Goal: Task Accomplishment & Management: Manage account settings

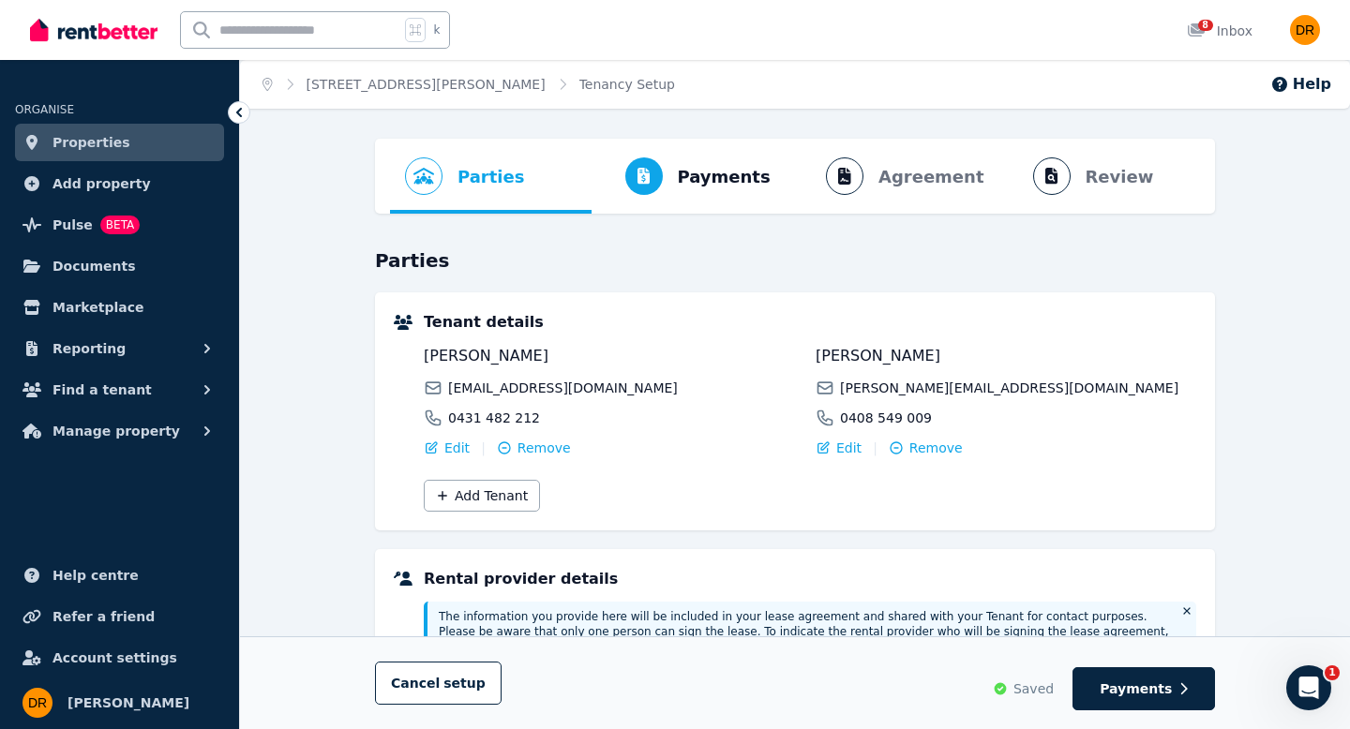
click at [95, 142] on span "Properties" at bounding box center [92, 142] width 78 height 23
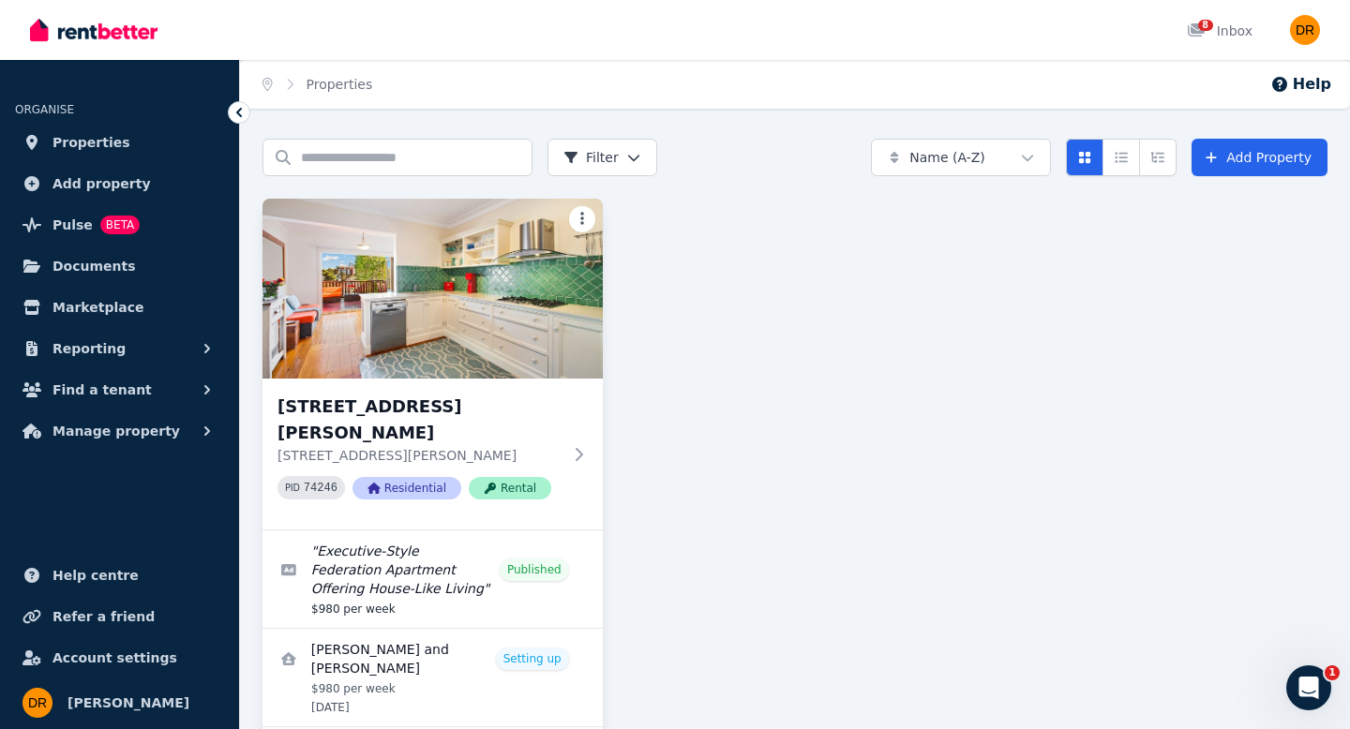
click at [581, 218] on html "Open main menu 8 Inbox Open user menu ORGANISE Properties Add property Pulse BE…" at bounding box center [675, 364] width 1350 height 729
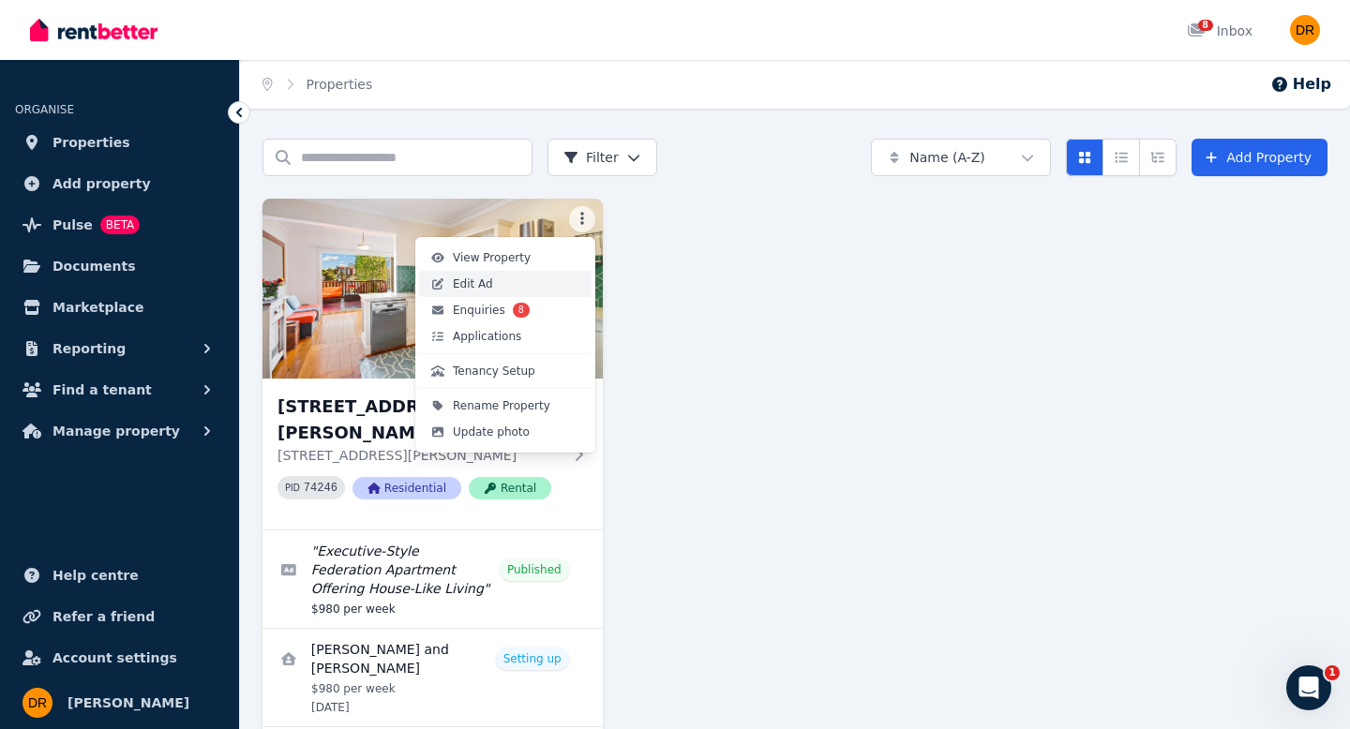
click at [485, 288] on span "Edit Ad" at bounding box center [473, 284] width 40 height 15
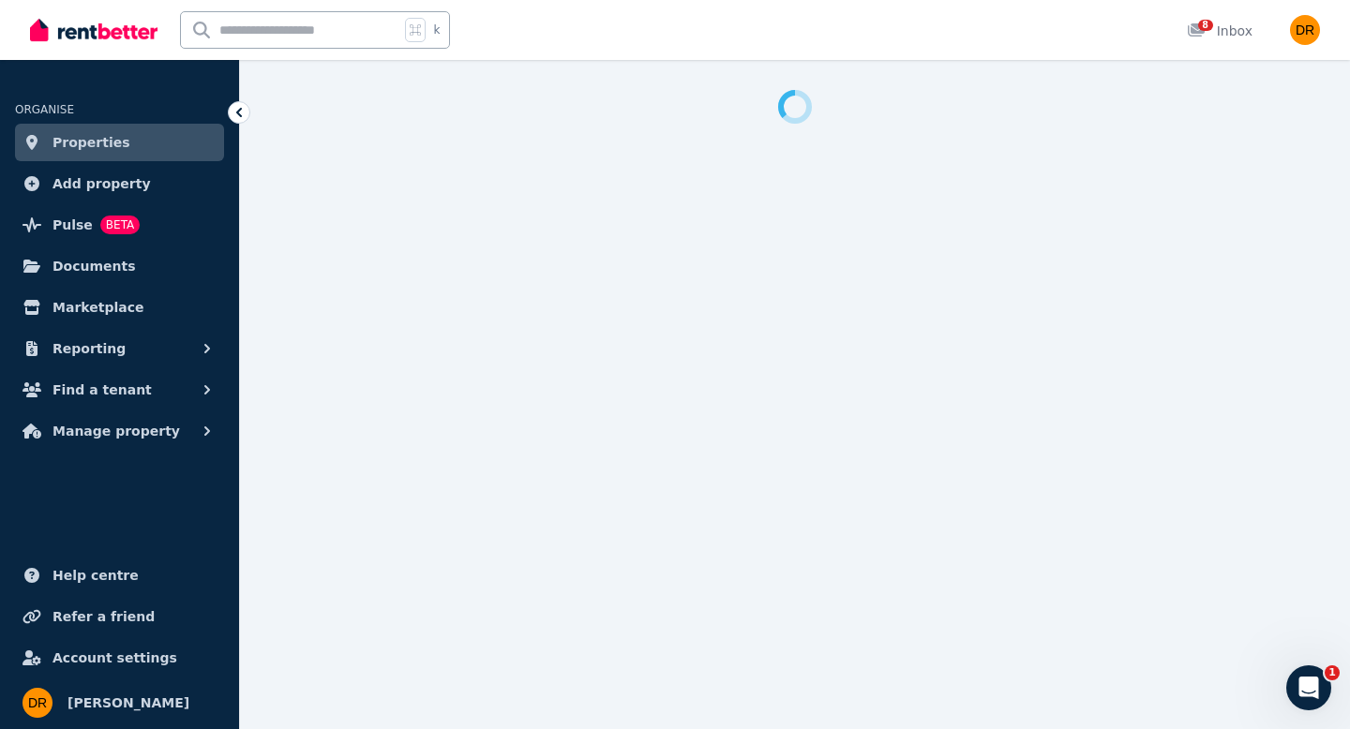
select select "**********"
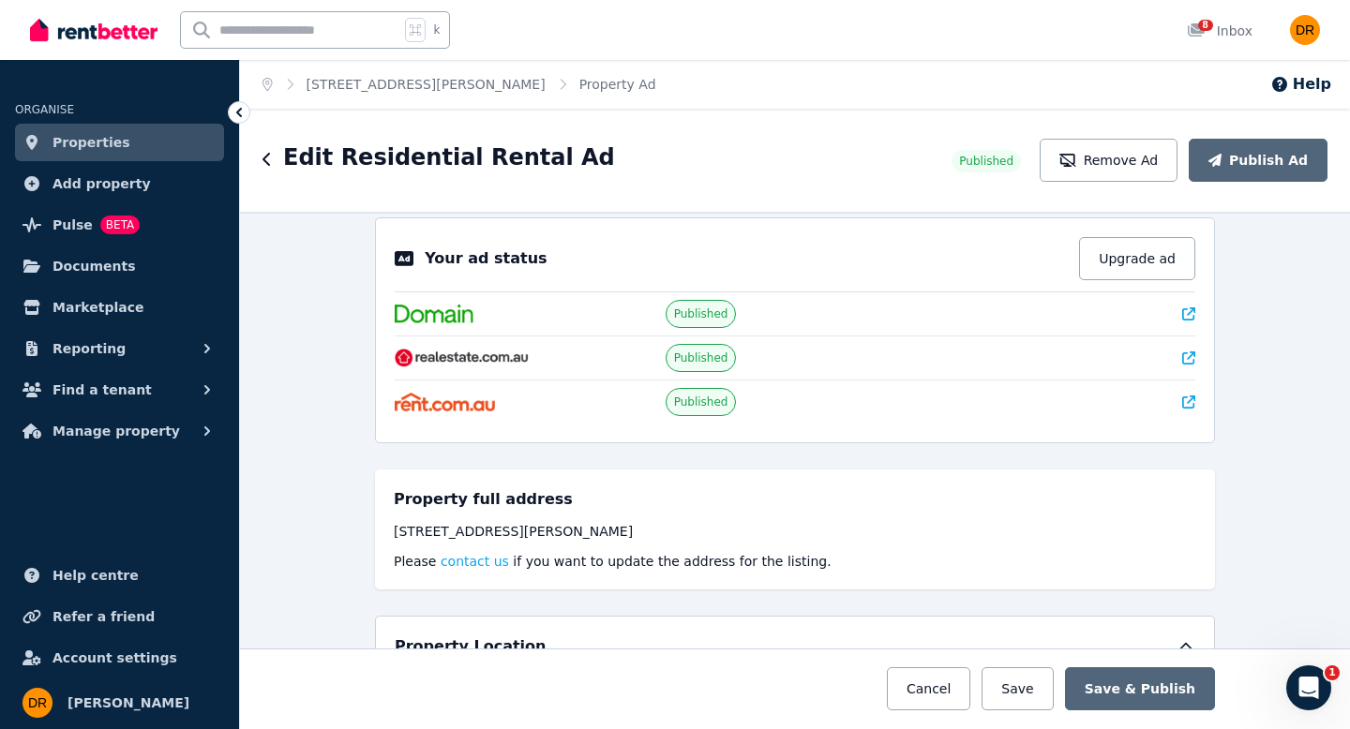
scroll to position [25, 0]
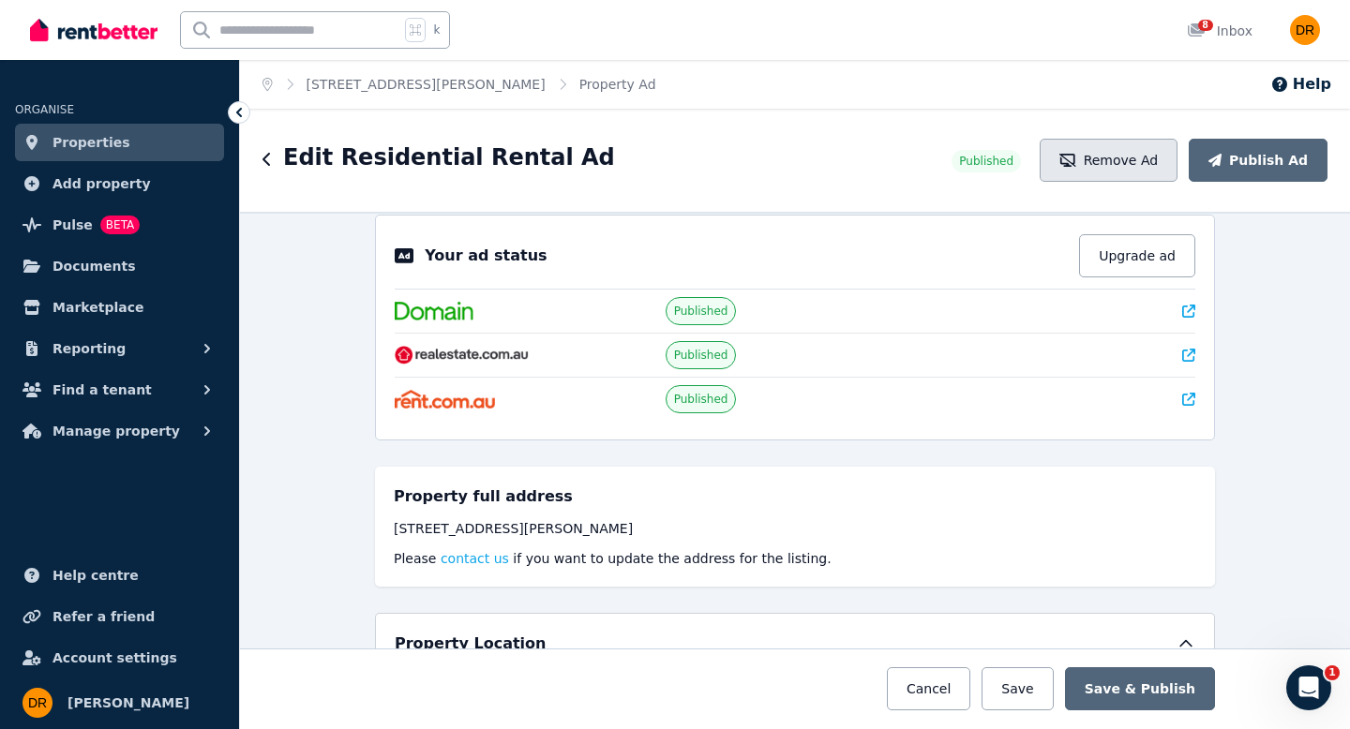
click at [1133, 168] on button "Remove Ad" at bounding box center [1109, 160] width 138 height 43
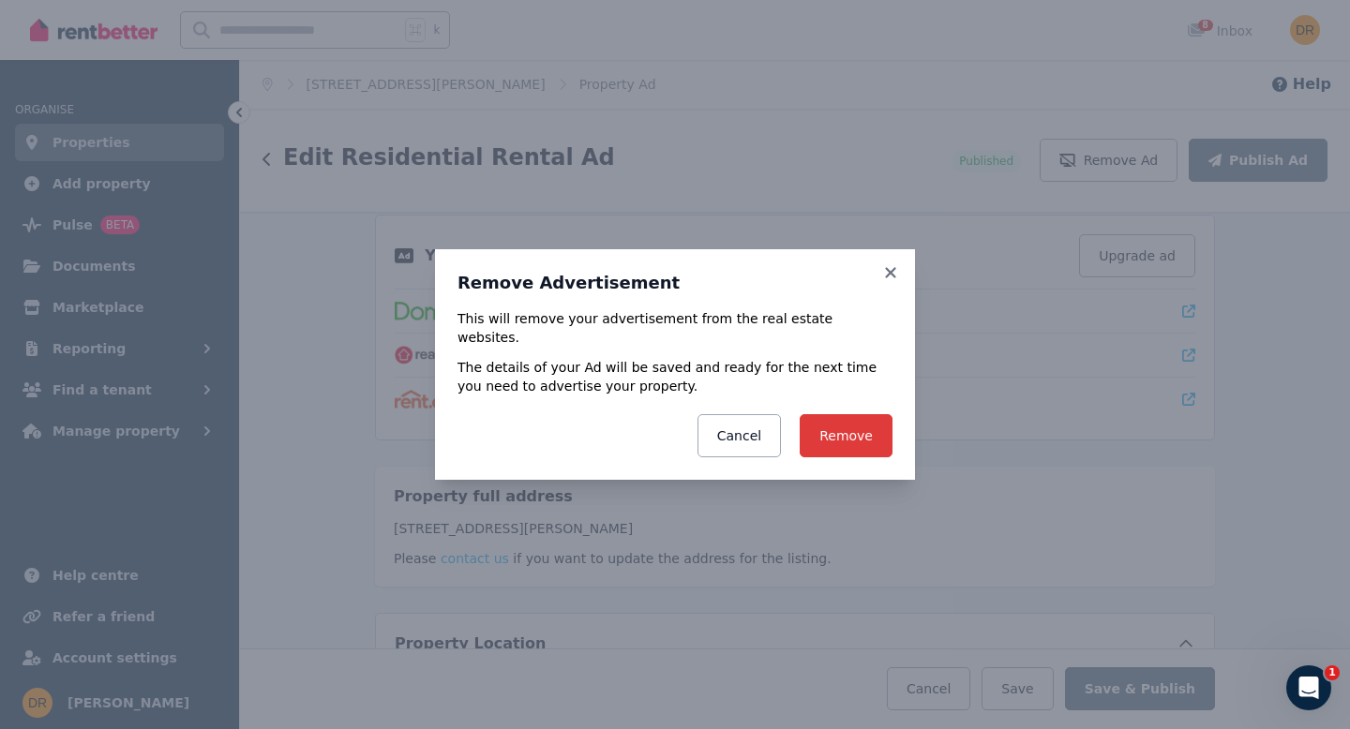
click at [846, 426] on button "Remove" at bounding box center [846, 435] width 93 height 43
